Goal: Download file/media

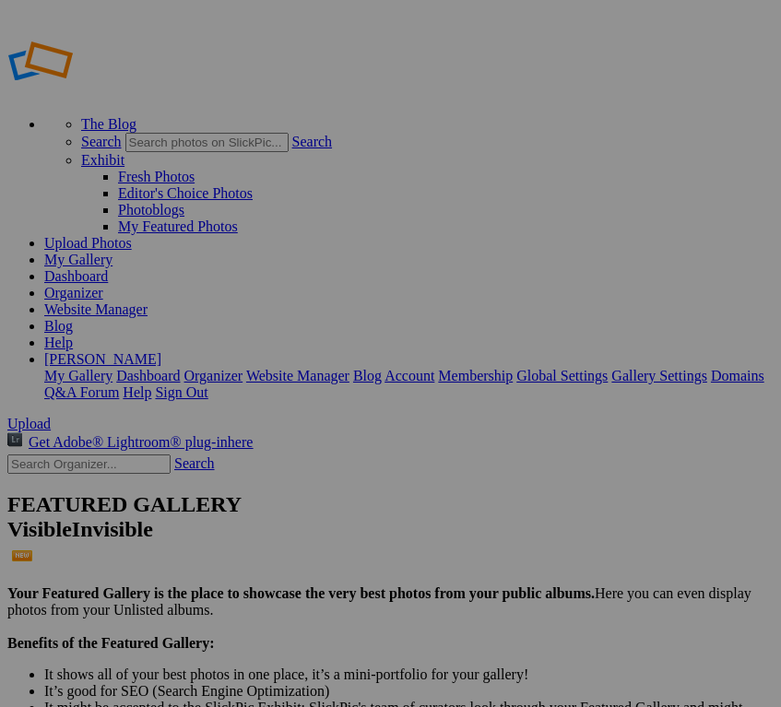
click at [71, 454] on input "text" at bounding box center [88, 463] width 163 height 19
type input "[PERSON_NAME]"
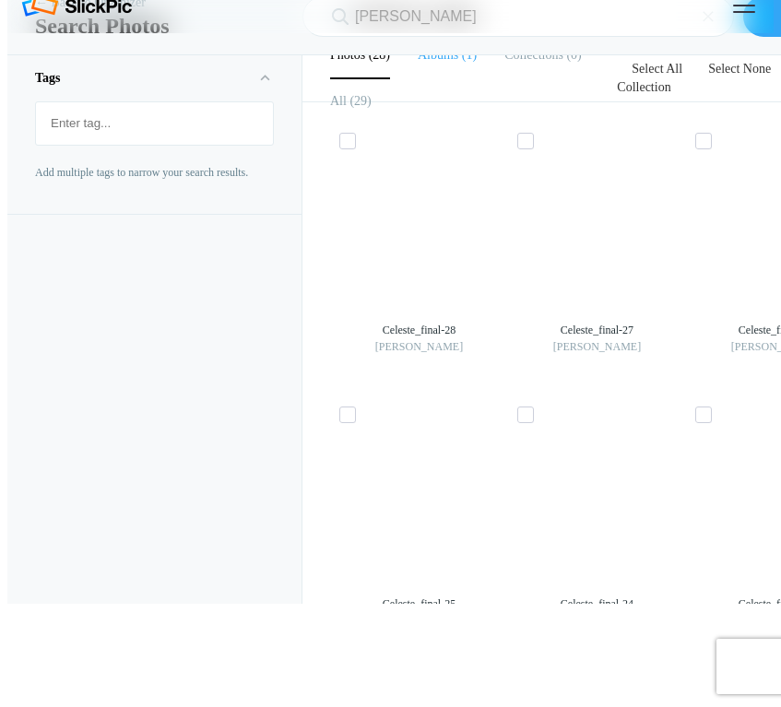
click at [437, 62] on b "Albums" at bounding box center [438, 55] width 41 height 14
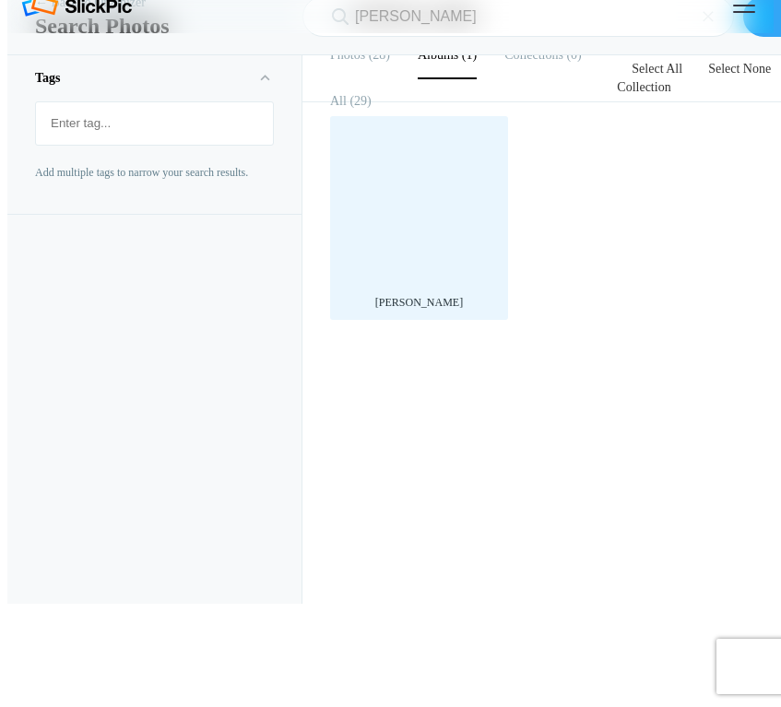
click at [426, 285] on div at bounding box center [418, 204] width 159 height 159
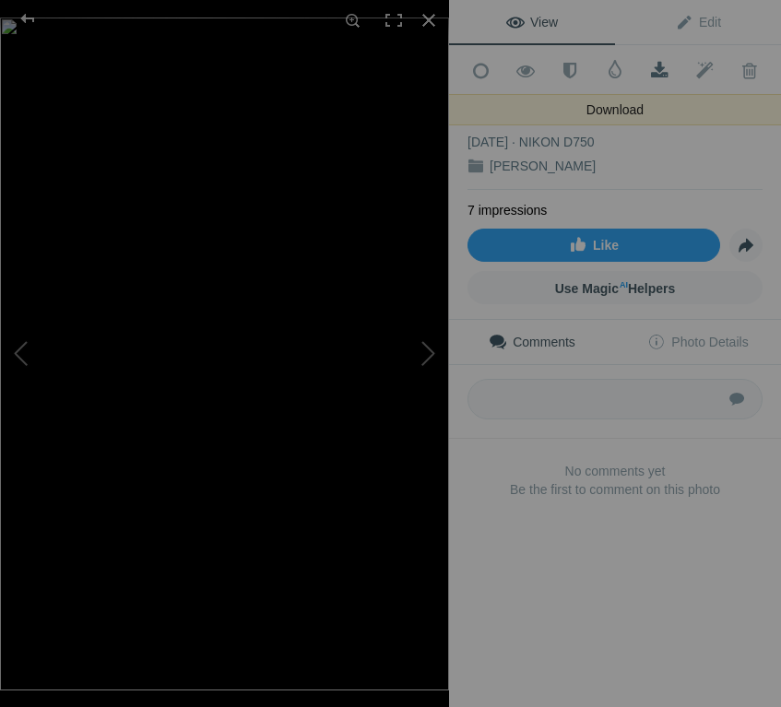
click at [655, 66] on span at bounding box center [659, 71] width 45 height 18
click at [656, 65] on span at bounding box center [659, 71] width 45 height 18
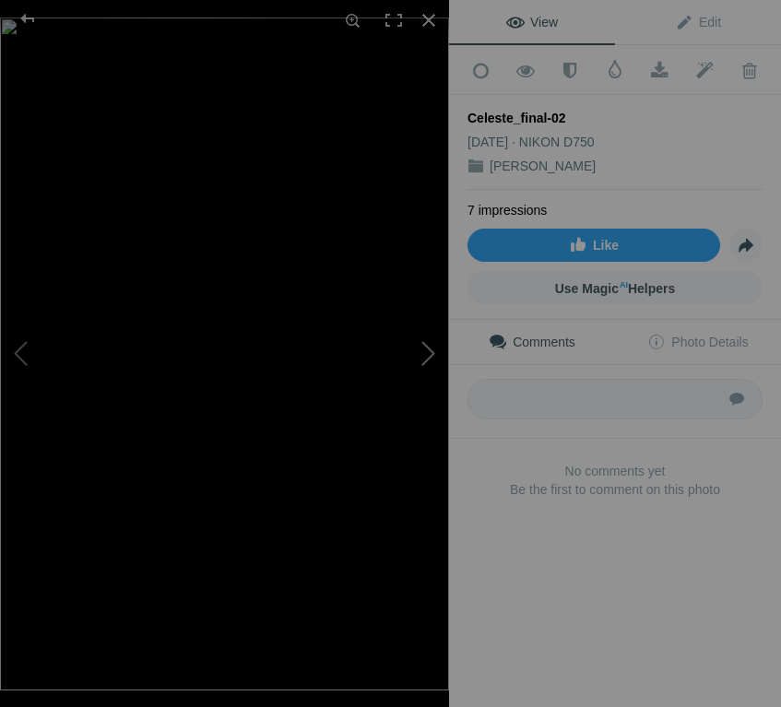
click at [424, 352] on button at bounding box center [380, 353] width 138 height 254
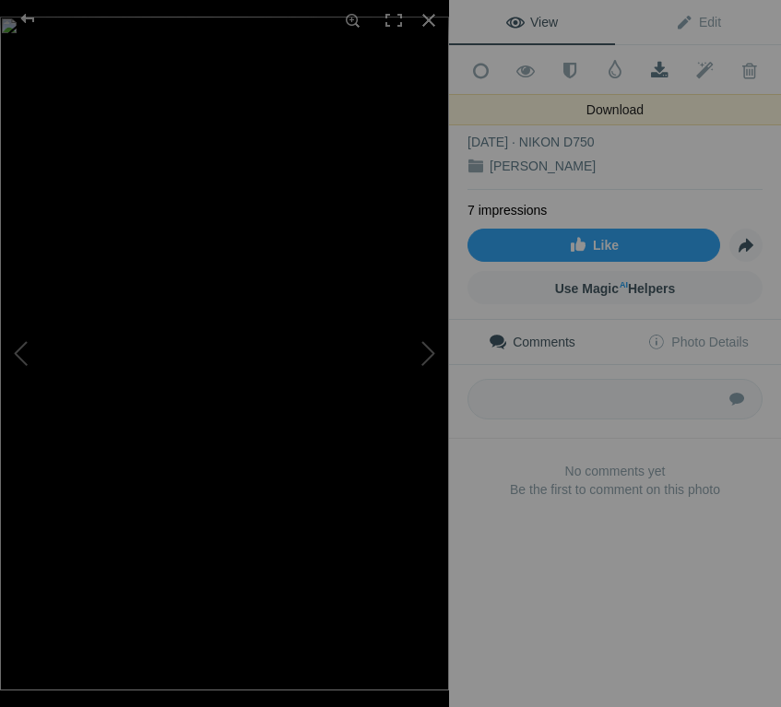
click at [659, 71] on span at bounding box center [659, 71] width 45 height 18
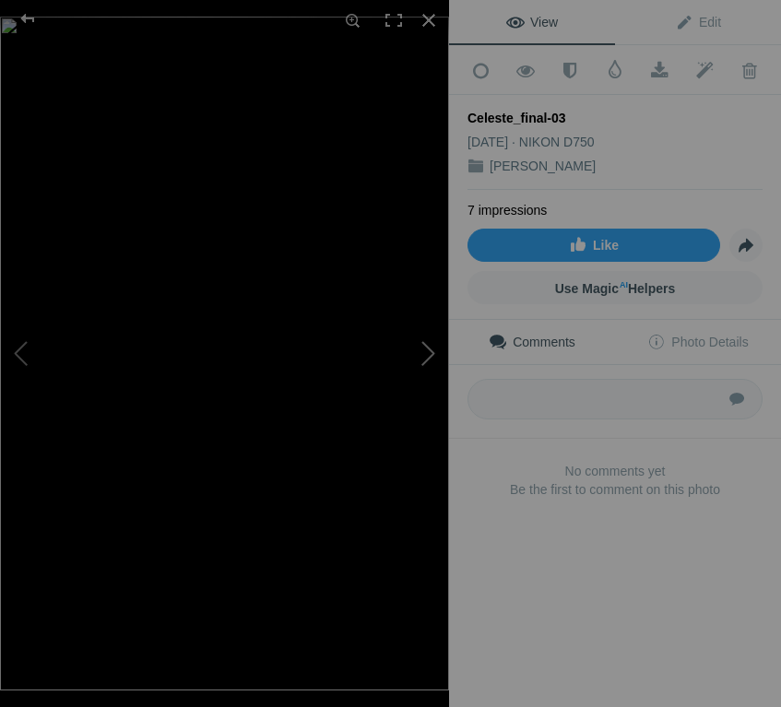
click at [421, 348] on button at bounding box center [380, 353] width 138 height 254
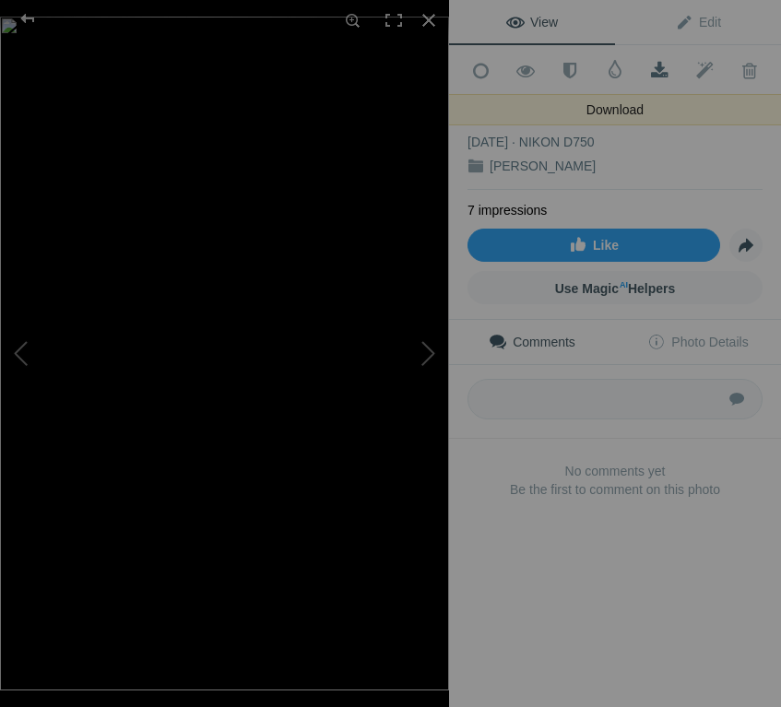
click at [654, 66] on span at bounding box center [659, 71] width 45 height 18
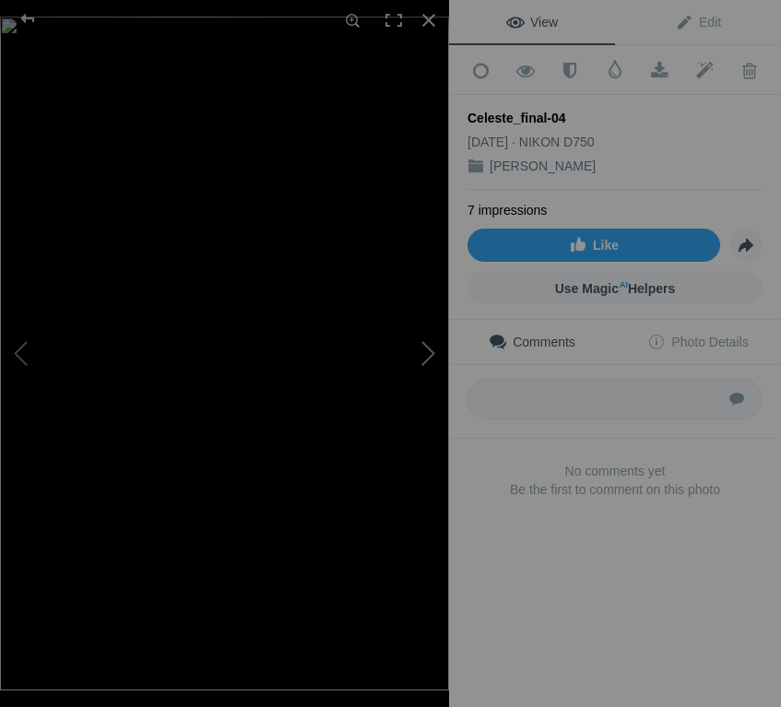
click at [428, 327] on button at bounding box center [380, 353] width 138 height 254
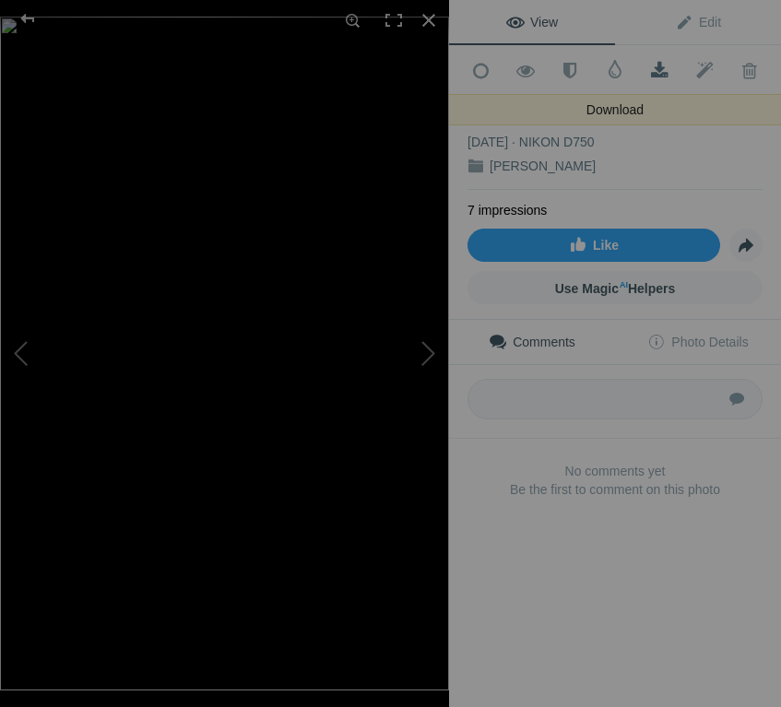
click at [659, 72] on span at bounding box center [659, 71] width 45 height 18
click at [658, 70] on span at bounding box center [659, 71] width 45 height 18
click at [662, 63] on span at bounding box center [659, 71] width 45 height 18
click at [660, 68] on span at bounding box center [659, 71] width 45 height 18
click at [657, 75] on span at bounding box center [659, 71] width 45 height 18
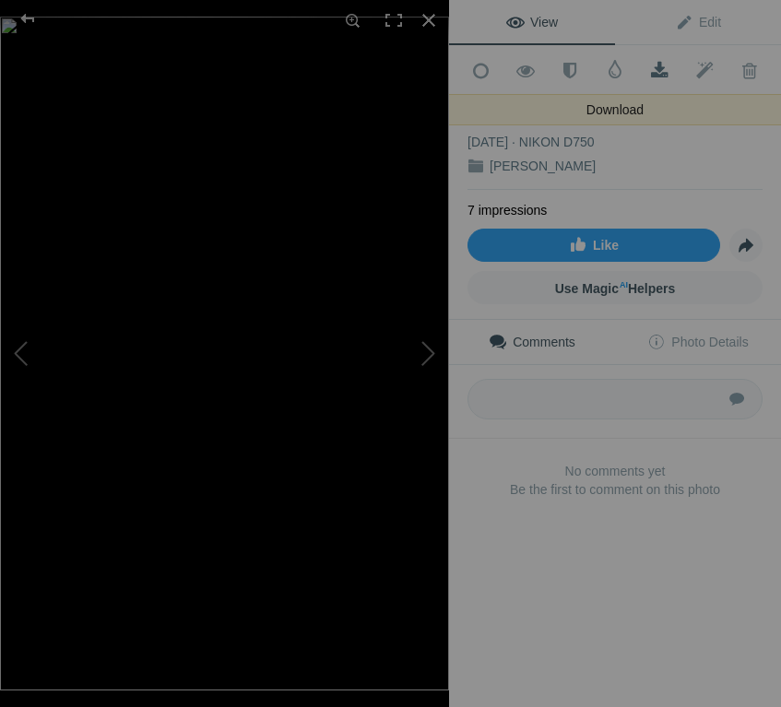
click at [656, 74] on span at bounding box center [659, 71] width 45 height 18
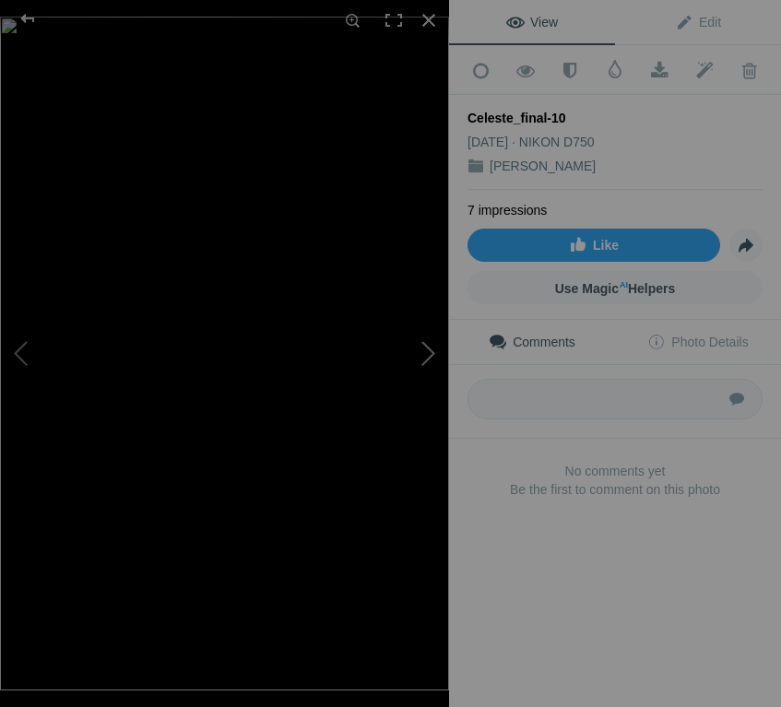
click at [426, 342] on button at bounding box center [380, 353] width 138 height 254
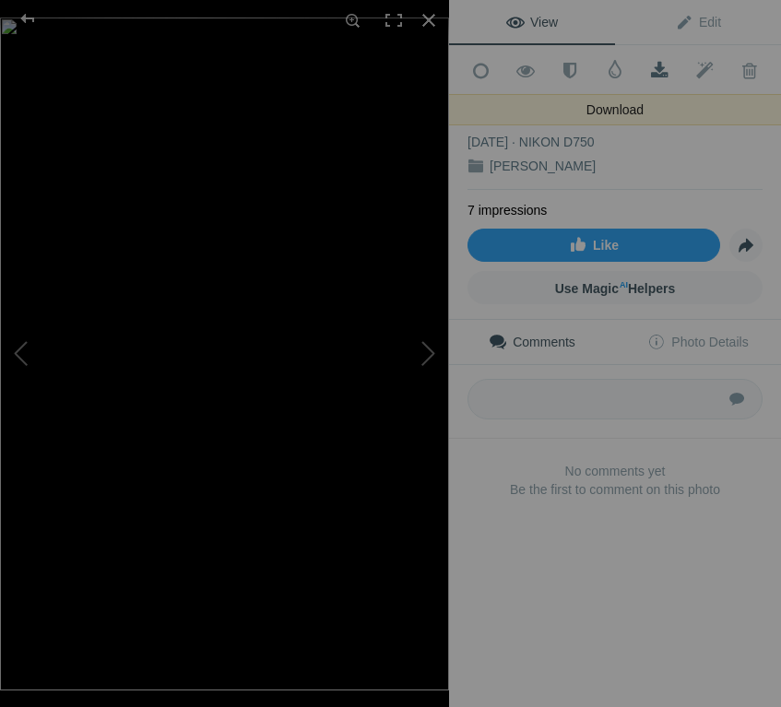
click at [658, 71] on span at bounding box center [659, 71] width 45 height 18
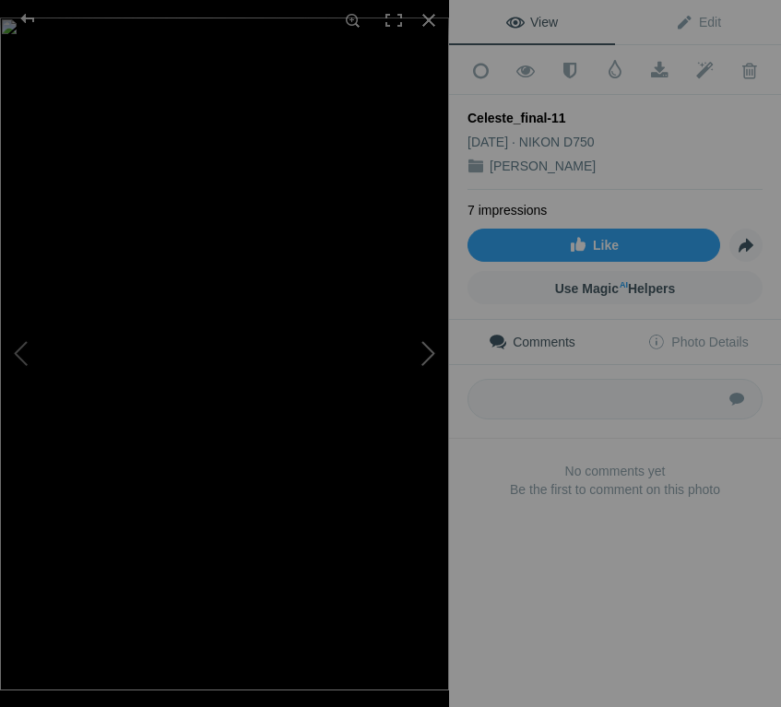
click at [419, 345] on button at bounding box center [380, 353] width 138 height 254
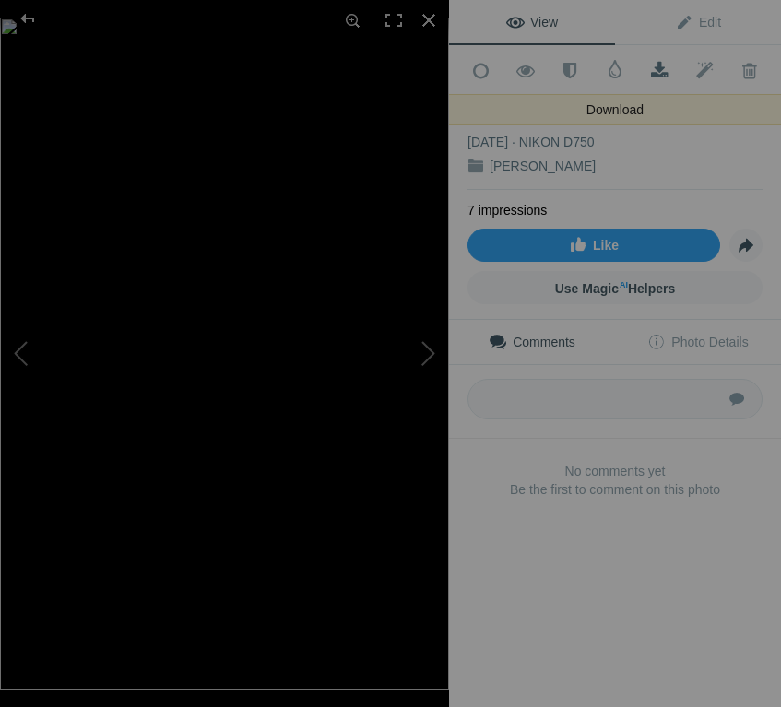
click at [658, 72] on span at bounding box center [659, 71] width 45 height 18
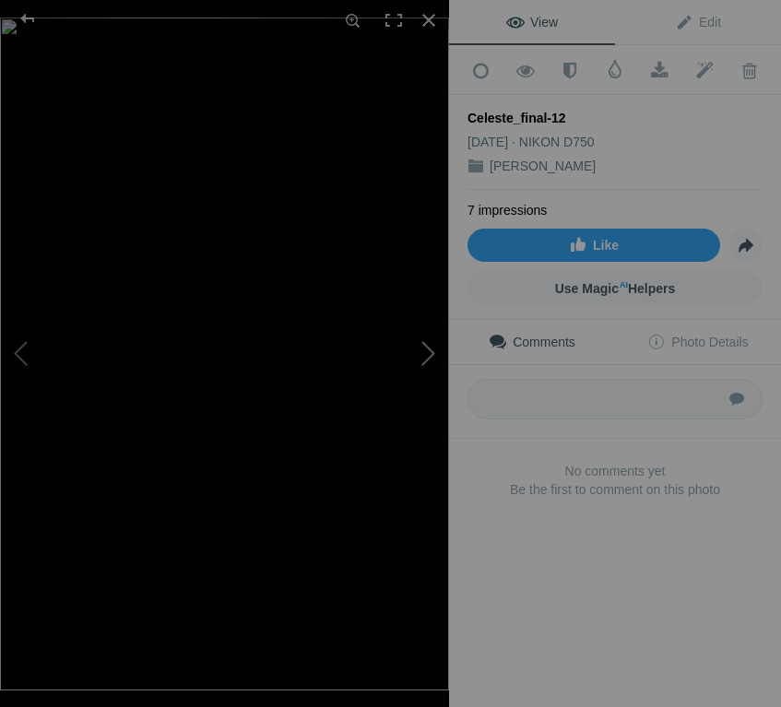
click at [428, 374] on button at bounding box center [380, 353] width 138 height 254
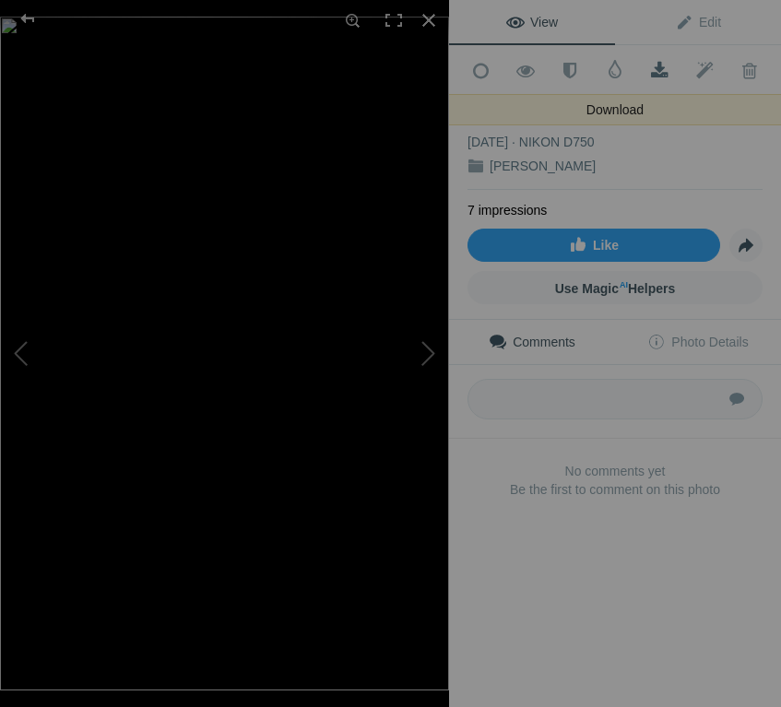
click at [658, 65] on span at bounding box center [659, 71] width 45 height 18
click at [655, 71] on span at bounding box center [659, 71] width 45 height 18
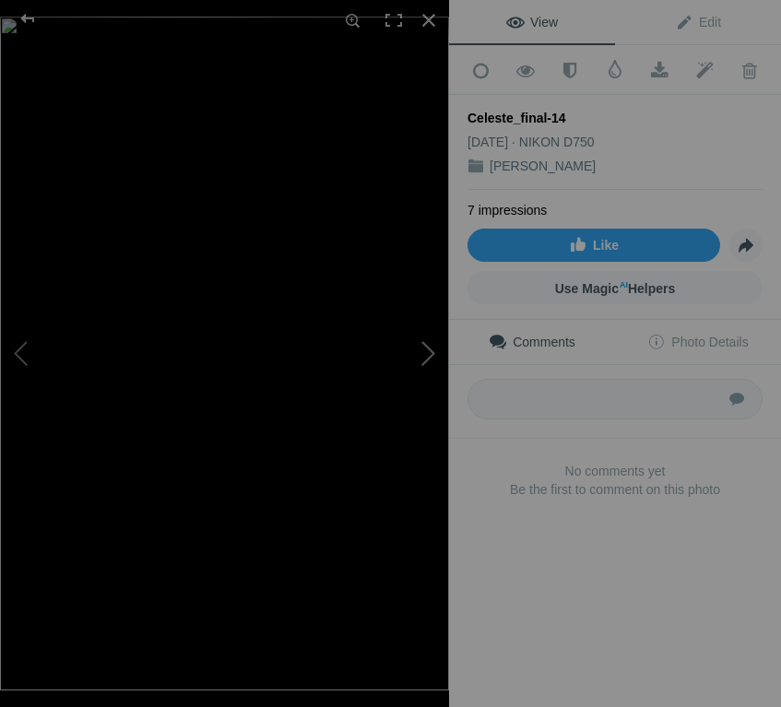
click at [423, 344] on button at bounding box center [380, 353] width 138 height 254
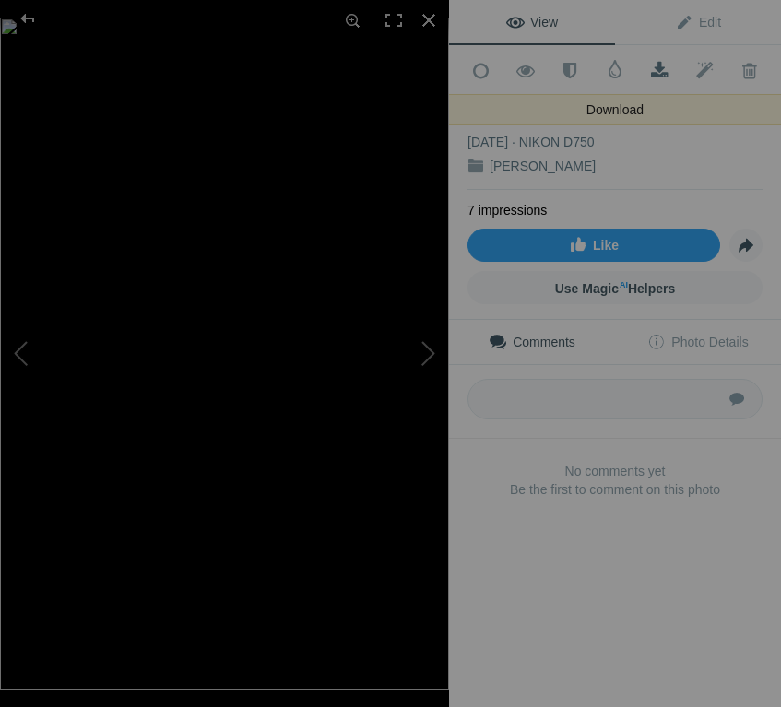
click at [659, 72] on span at bounding box center [659, 71] width 45 height 18
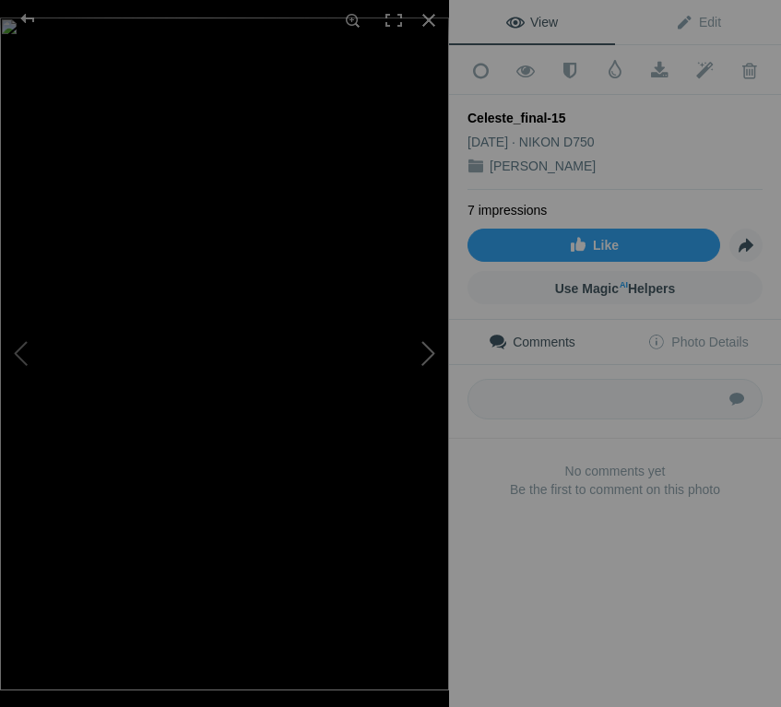
click at [416, 349] on button at bounding box center [380, 353] width 138 height 254
click at [429, 351] on button at bounding box center [380, 353] width 138 height 254
click at [432, 379] on button at bounding box center [380, 353] width 138 height 254
click at [427, 349] on button at bounding box center [380, 353] width 138 height 254
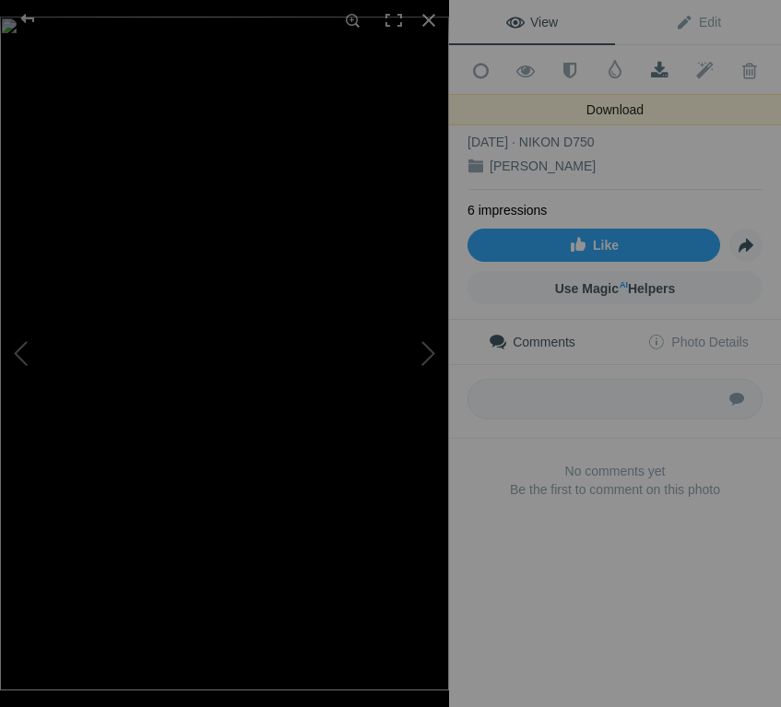
click at [658, 74] on span at bounding box center [659, 71] width 45 height 18
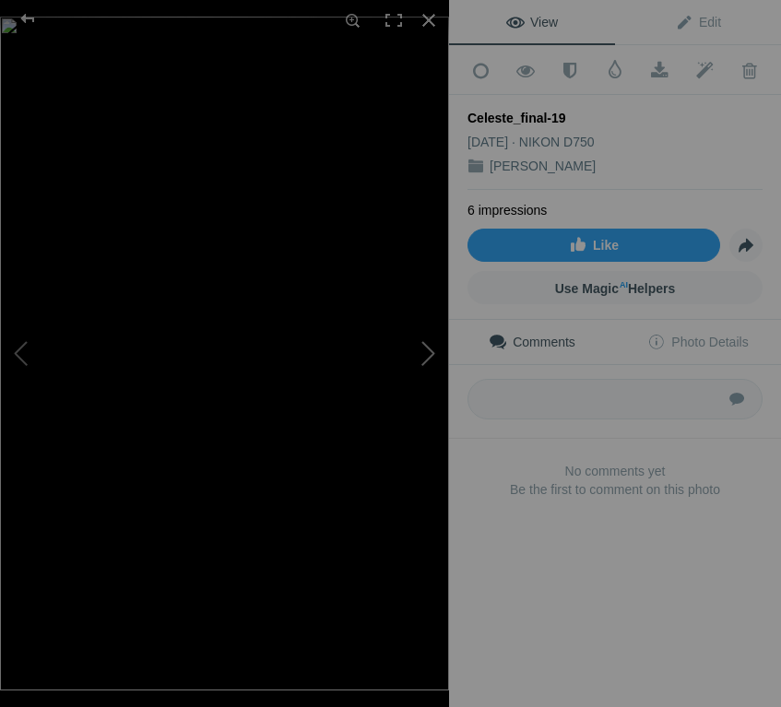
click at [413, 325] on button at bounding box center [380, 353] width 138 height 254
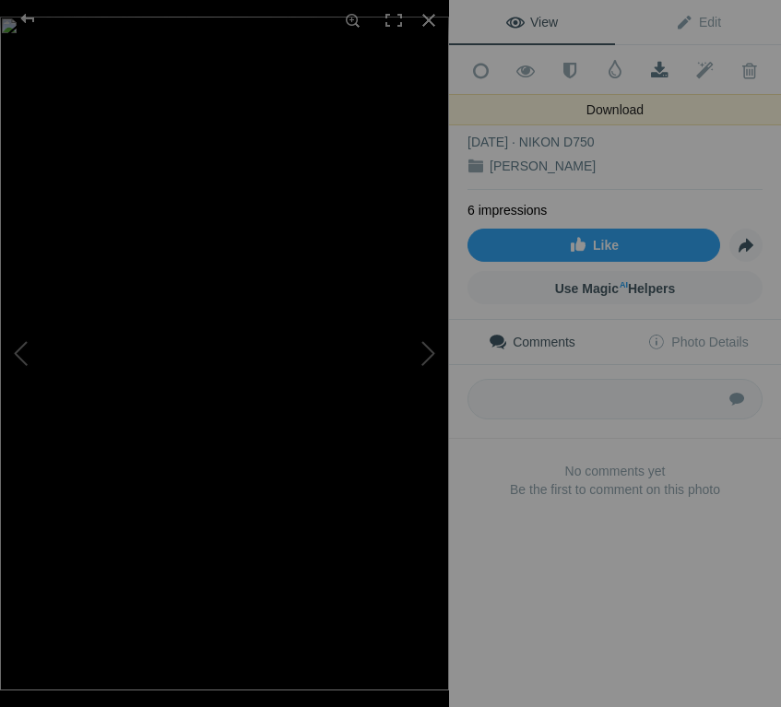
click at [651, 70] on span at bounding box center [659, 71] width 45 height 18
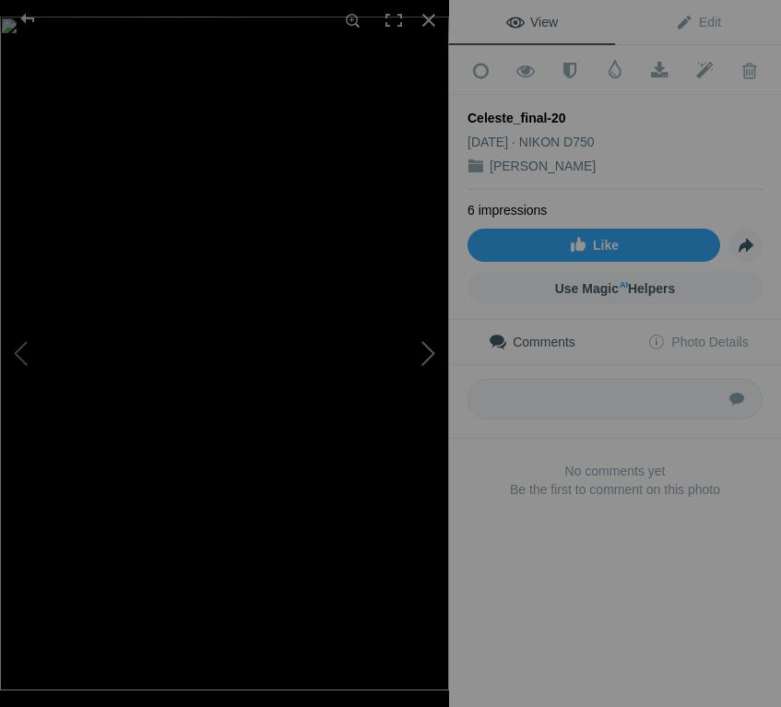
click at [429, 352] on button at bounding box center [380, 353] width 138 height 254
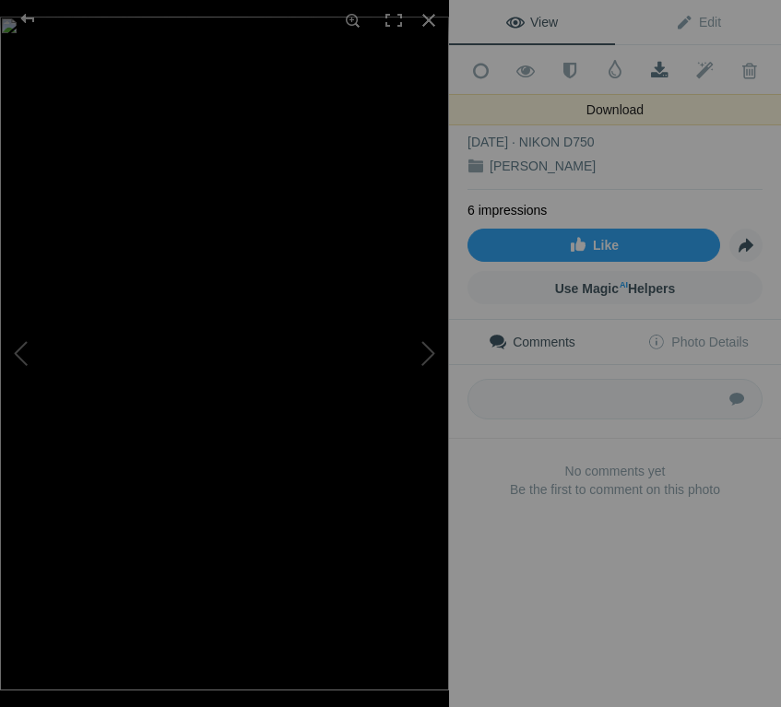
click at [661, 63] on span at bounding box center [659, 71] width 45 height 18
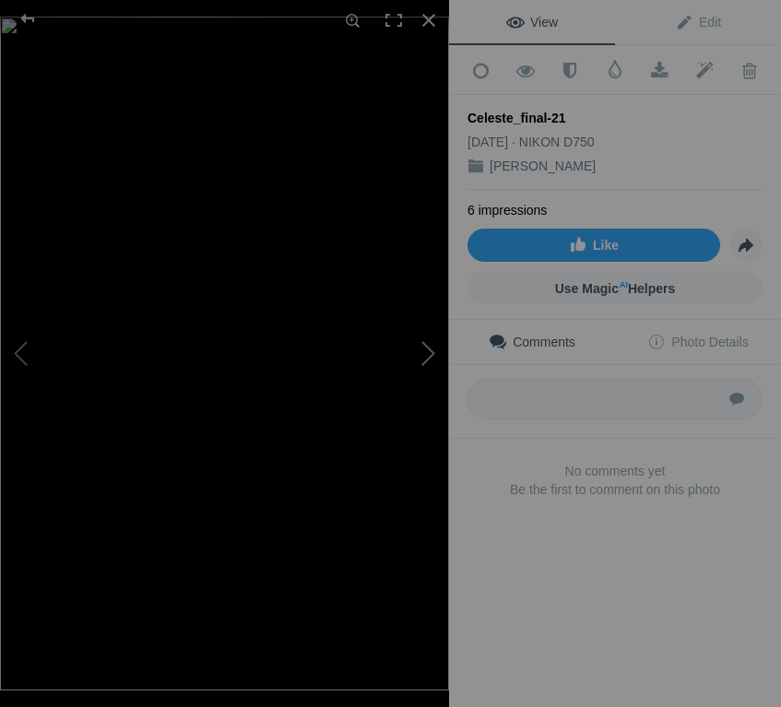
click at [415, 371] on button at bounding box center [380, 353] width 138 height 254
click at [435, 358] on button at bounding box center [380, 353] width 138 height 254
click at [20, 352] on button at bounding box center [69, 353] width 138 height 254
click at [428, 350] on button at bounding box center [380, 353] width 138 height 254
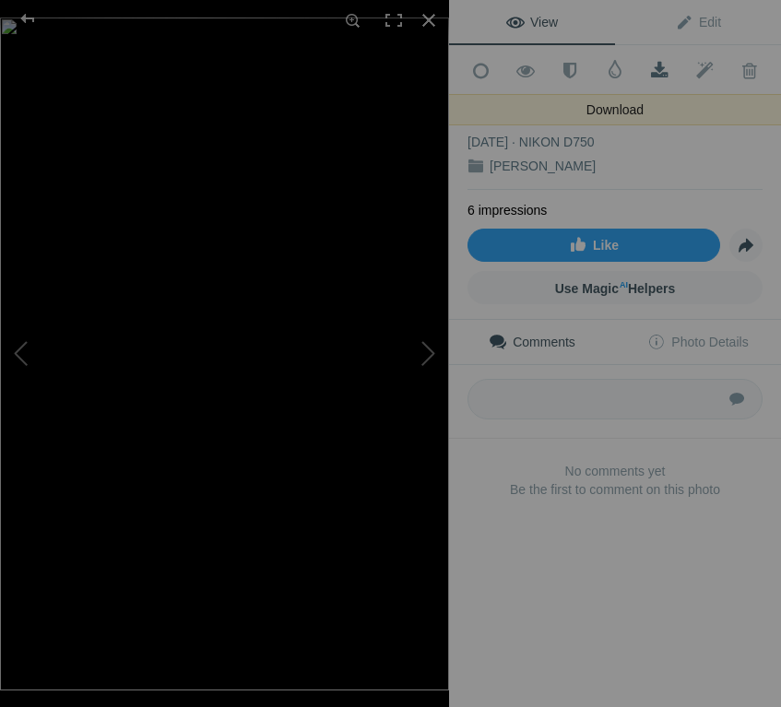
click at [654, 73] on span at bounding box center [659, 71] width 45 height 18
click at [660, 74] on span at bounding box center [659, 71] width 45 height 18
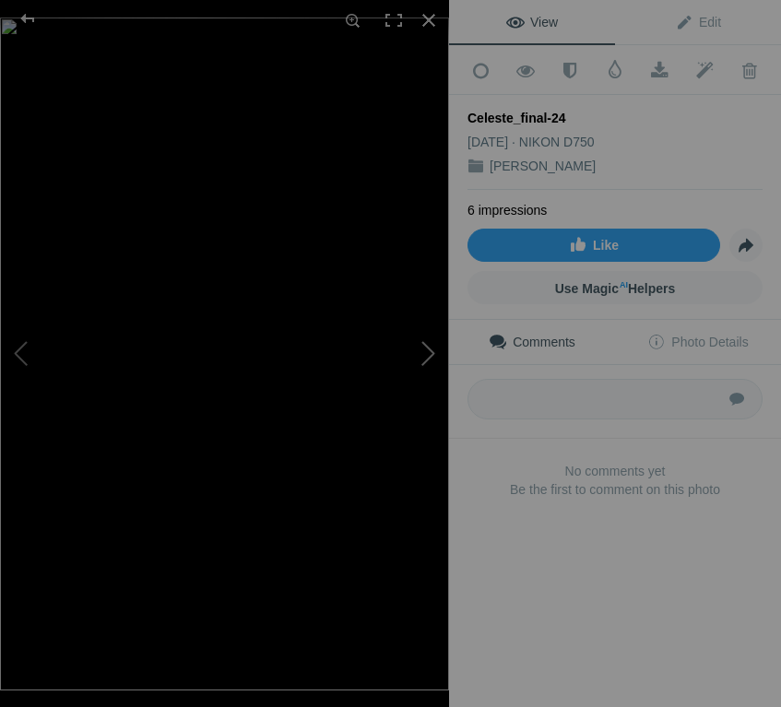
click at [418, 348] on button at bounding box center [380, 353] width 138 height 254
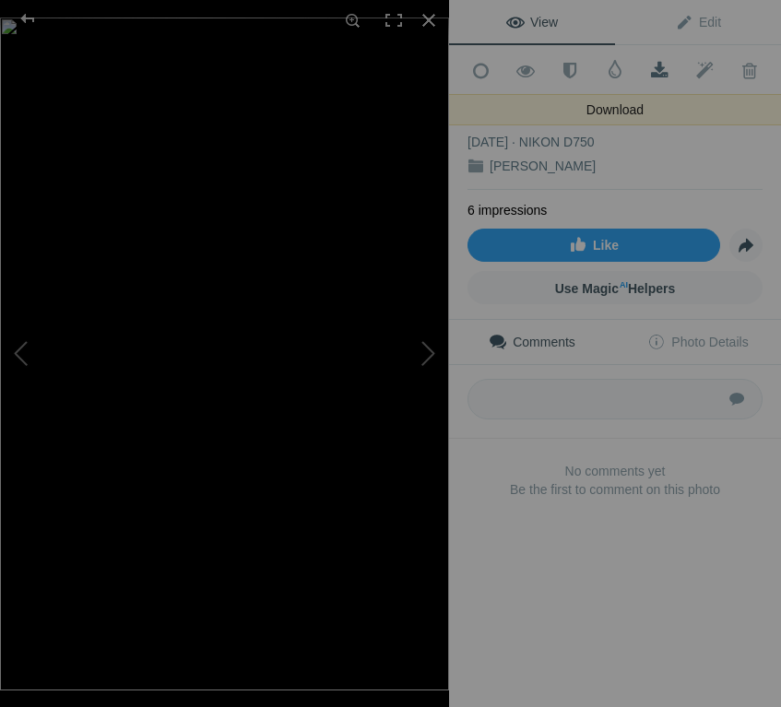
click at [660, 66] on span at bounding box center [659, 71] width 45 height 18
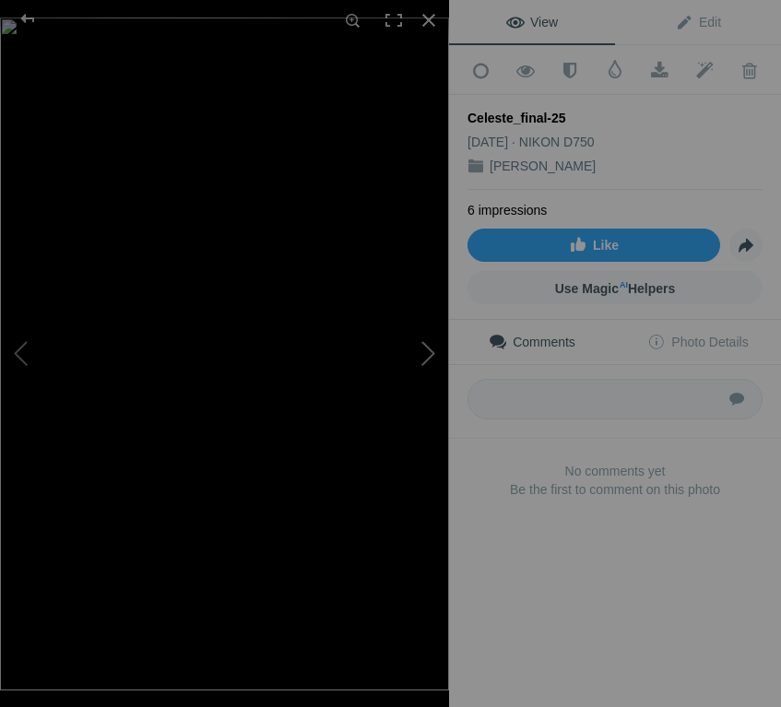
click at [418, 335] on button at bounding box center [380, 353] width 138 height 254
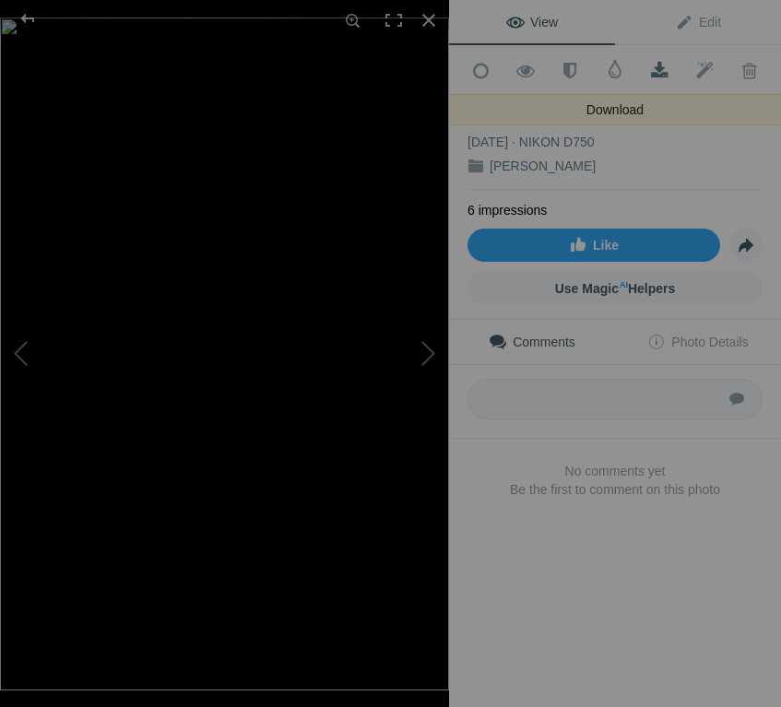
click at [666, 68] on span at bounding box center [659, 71] width 45 height 18
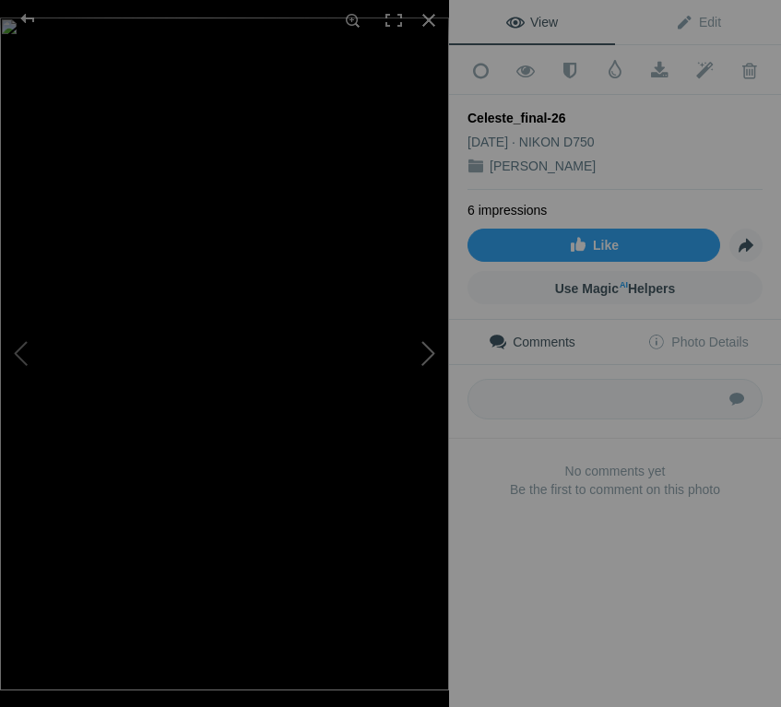
click at [434, 373] on button at bounding box center [380, 353] width 138 height 254
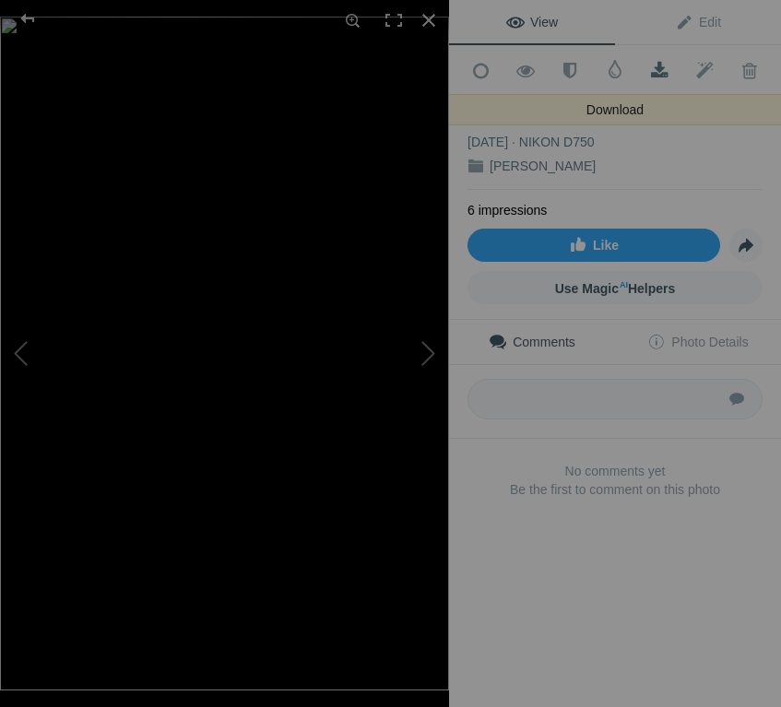
click at [659, 71] on span at bounding box center [659, 71] width 45 height 18
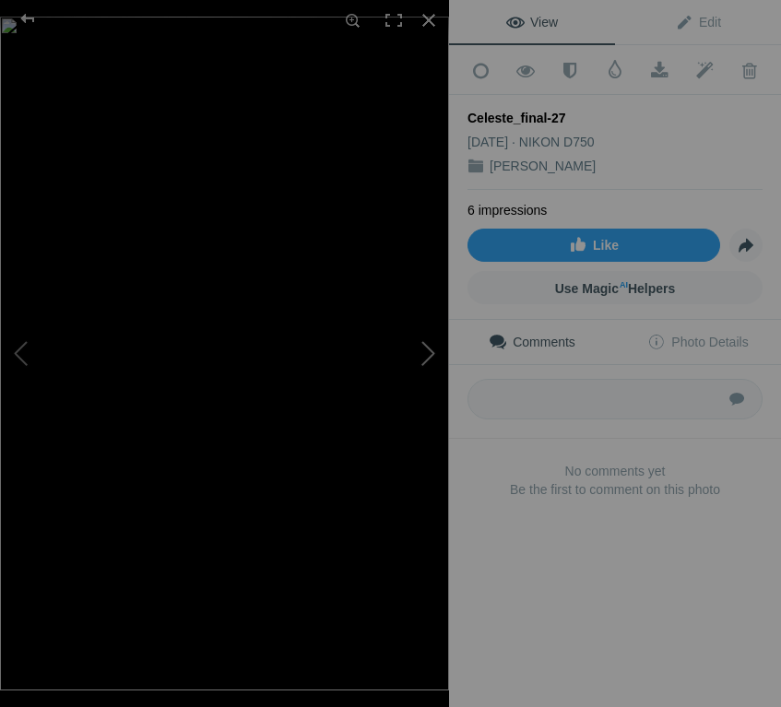
click at [416, 353] on button at bounding box center [380, 353] width 138 height 254
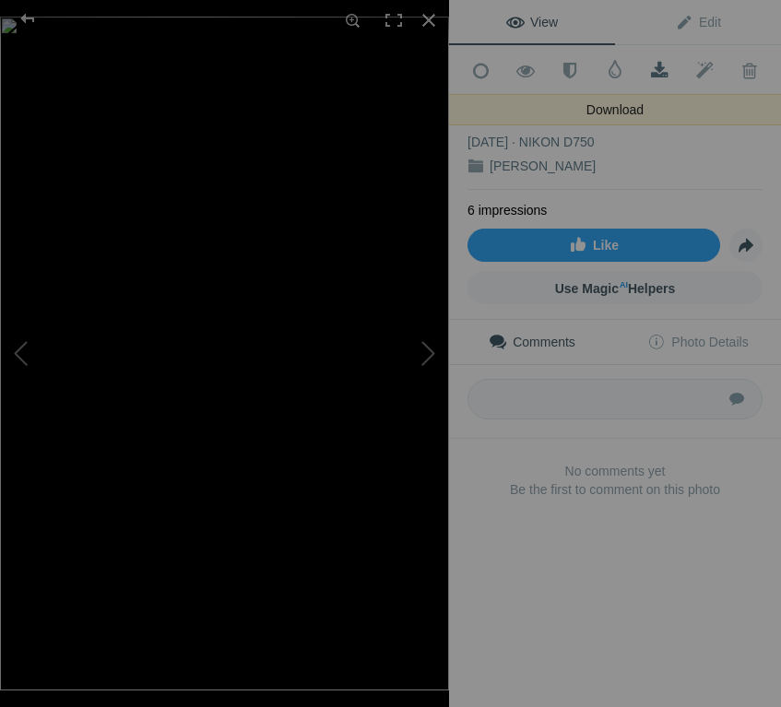
click at [655, 73] on span at bounding box center [659, 71] width 45 height 18
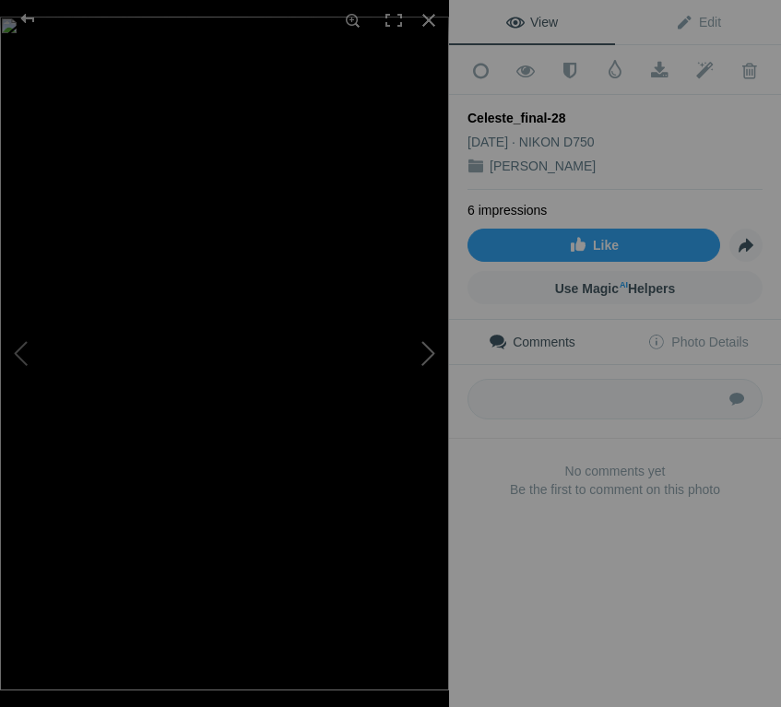
click at [420, 347] on button at bounding box center [380, 353] width 138 height 254
click at [438, 327] on button at bounding box center [380, 353] width 138 height 254
